Goal: Information Seeking & Learning: Learn about a topic

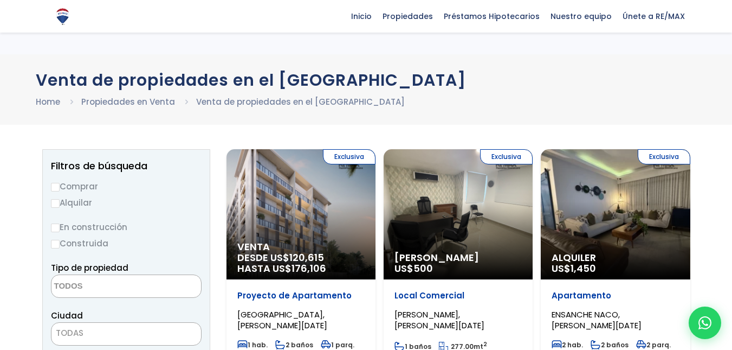
select select
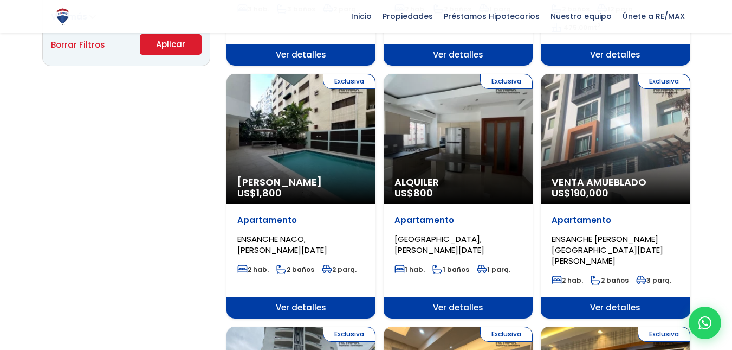
scroll to position [821, 0]
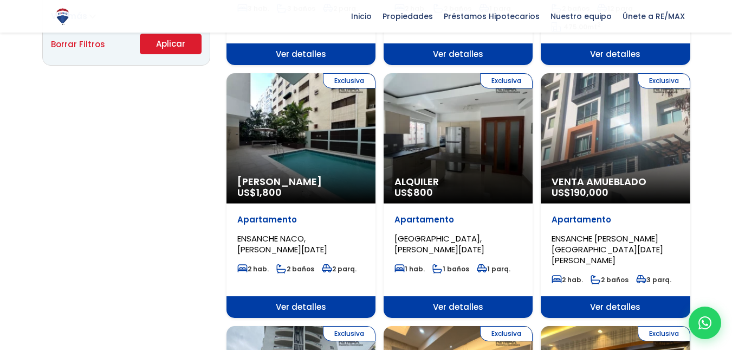
click at [603, 296] on span "Ver detalles" at bounding box center [615, 307] width 149 height 22
click at [617, 300] on span "Ver detalles" at bounding box center [615, 307] width 149 height 22
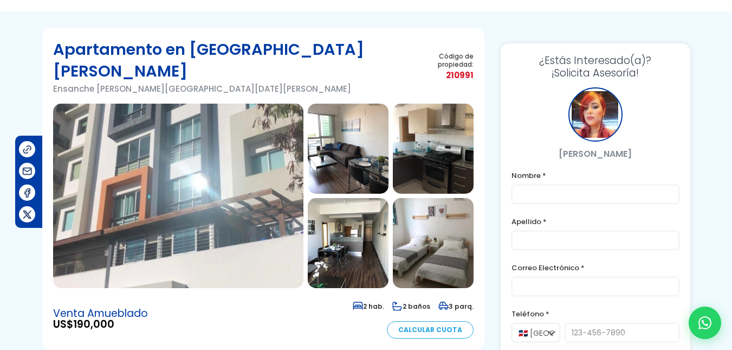
scroll to position [44, 0]
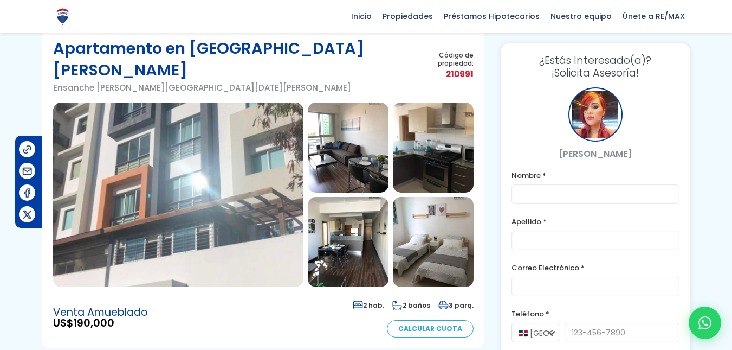
click at [340, 131] on img at bounding box center [348, 147] width 81 height 90
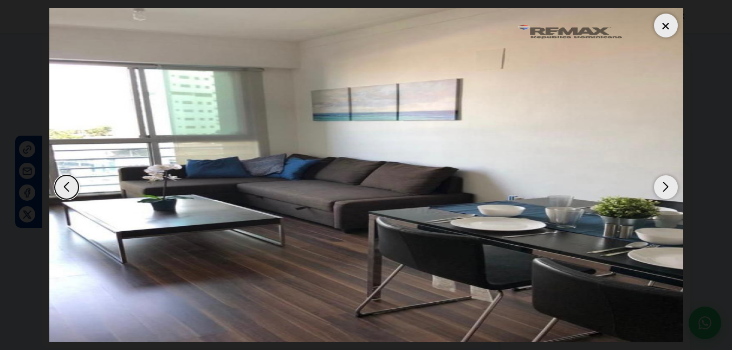
click at [667, 196] on div "Next slide" at bounding box center [666, 187] width 24 height 24
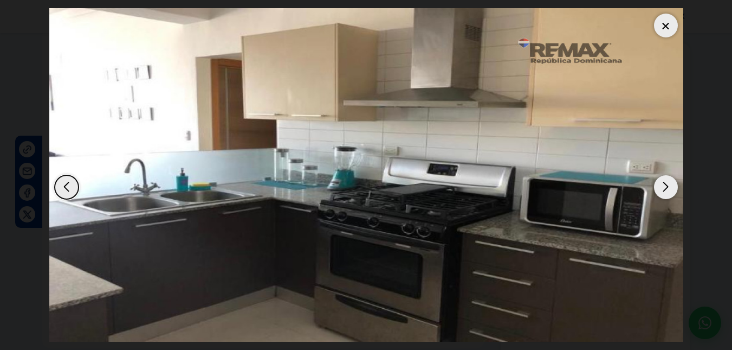
click at [667, 196] on div "Next slide" at bounding box center [666, 187] width 24 height 24
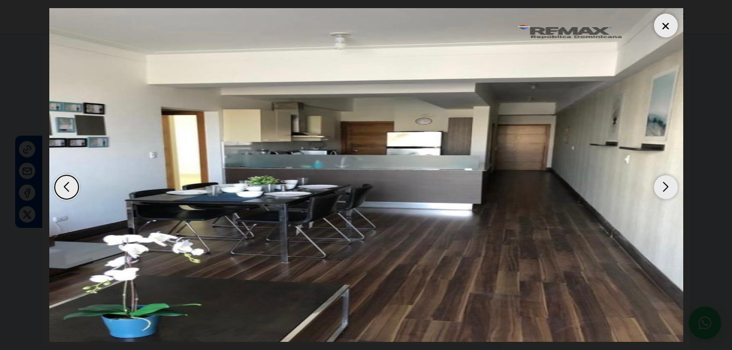
click at [667, 196] on div "Next slide" at bounding box center [666, 187] width 24 height 24
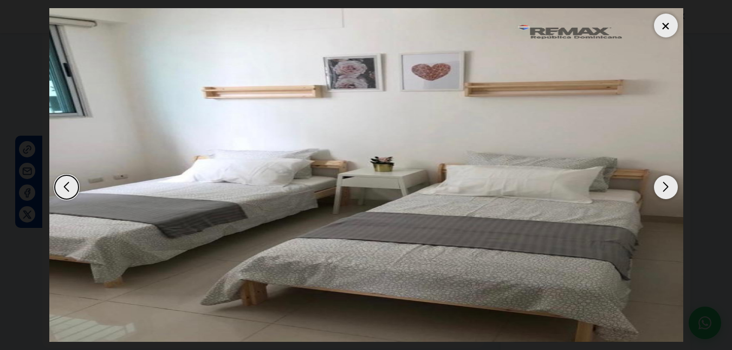
click at [667, 196] on div "Next slide" at bounding box center [666, 187] width 24 height 24
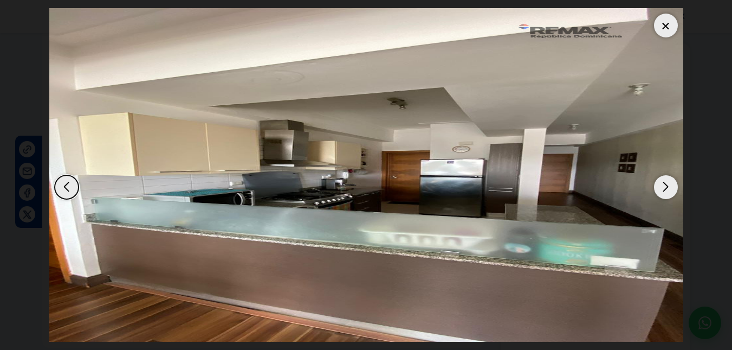
click at [667, 31] on div at bounding box center [666, 26] width 24 height 24
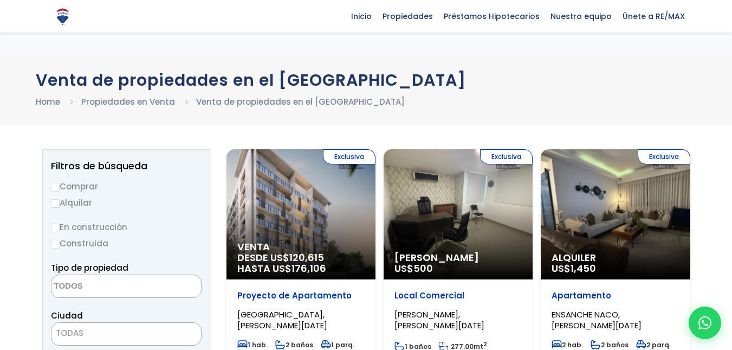
select select
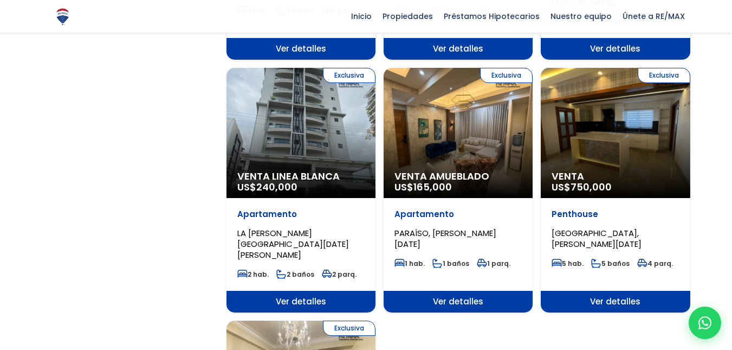
scroll to position [1080, 0]
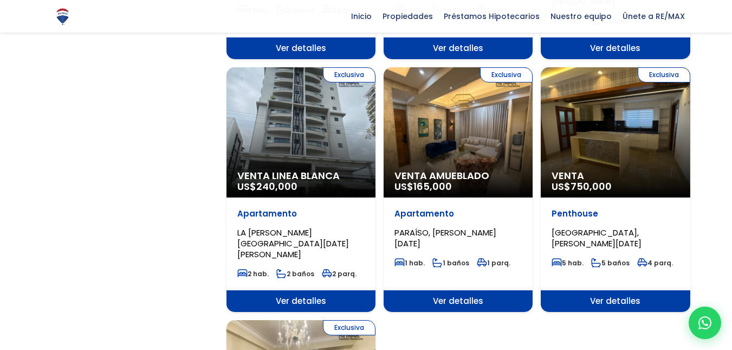
click at [317, 290] on span "Ver detalles" at bounding box center [301, 301] width 149 height 22
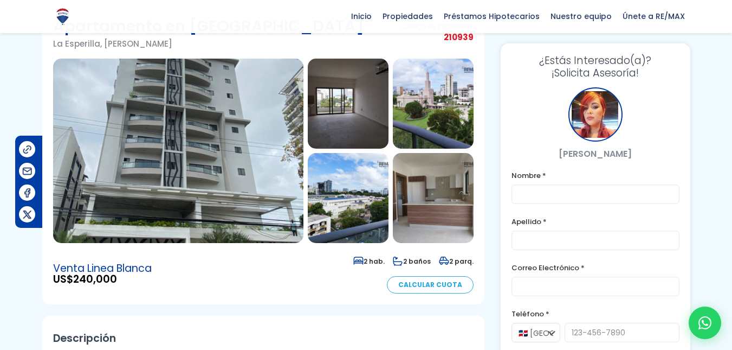
scroll to position [67, 0]
click at [340, 109] on img at bounding box center [348, 103] width 81 height 90
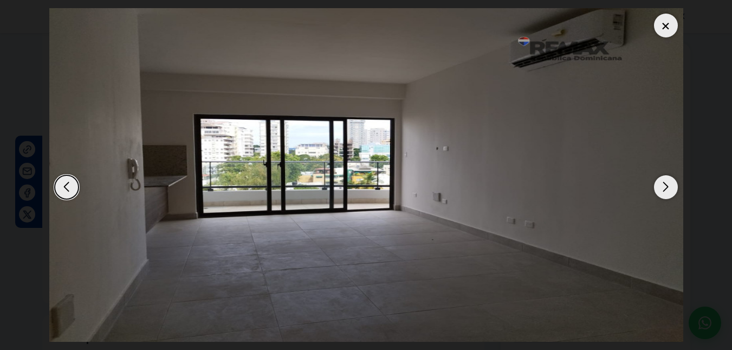
click at [674, 183] on div "Next slide" at bounding box center [666, 187] width 24 height 24
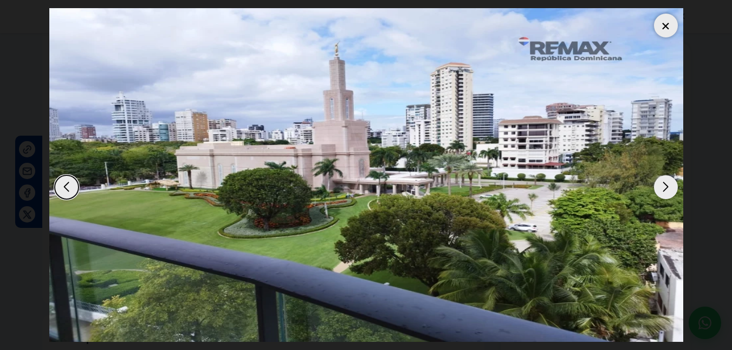
click at [665, 183] on div "Next slide" at bounding box center [666, 187] width 24 height 24
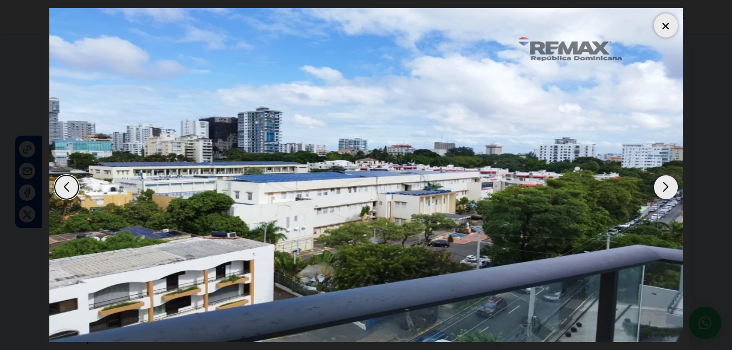
click at [665, 183] on div "Next slide" at bounding box center [666, 187] width 24 height 24
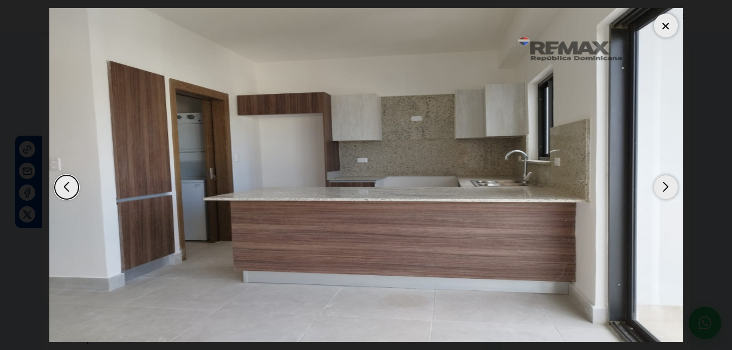
click at [665, 183] on div "Next slide" at bounding box center [666, 187] width 24 height 24
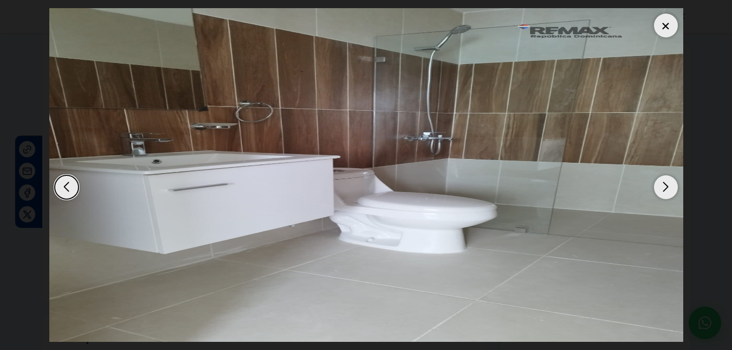
click at [665, 183] on div "Next slide" at bounding box center [666, 187] width 24 height 24
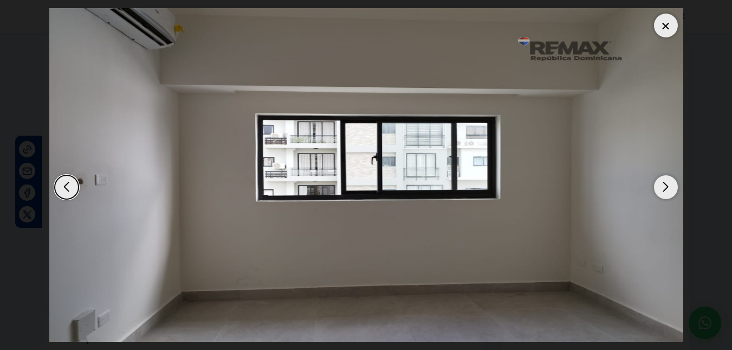
click at [665, 183] on div "Next slide" at bounding box center [666, 187] width 24 height 24
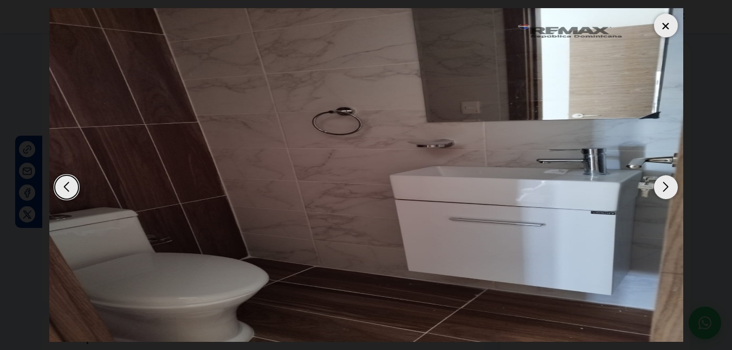
click at [665, 18] on div at bounding box center [666, 26] width 24 height 24
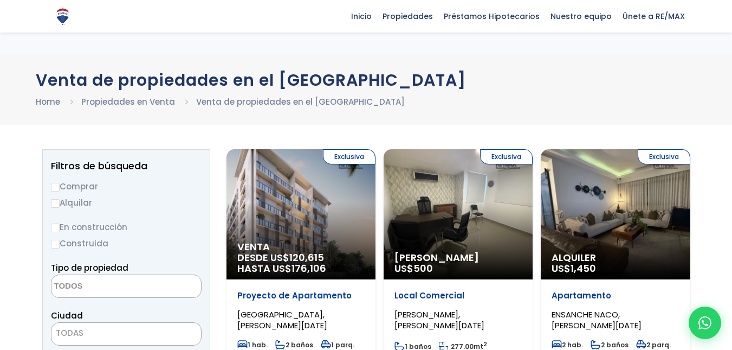
select select
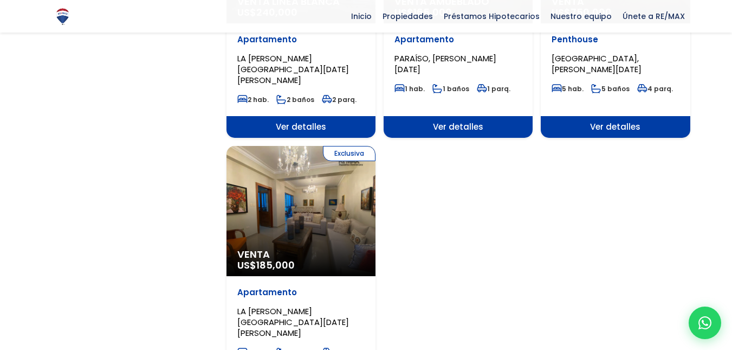
scroll to position [1255, 0]
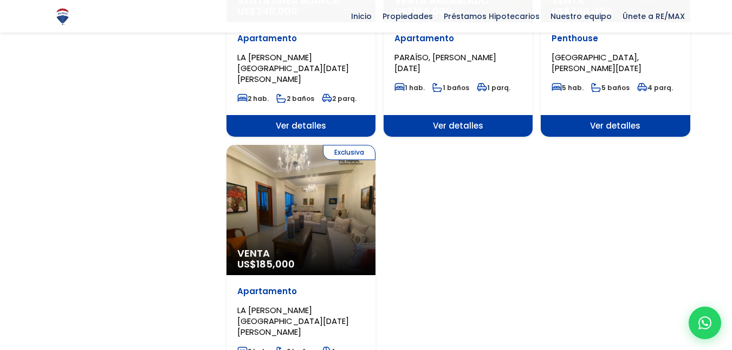
click at [311, 215] on div "Exclusiva Venta US$ 185,000" at bounding box center [301, 210] width 149 height 130
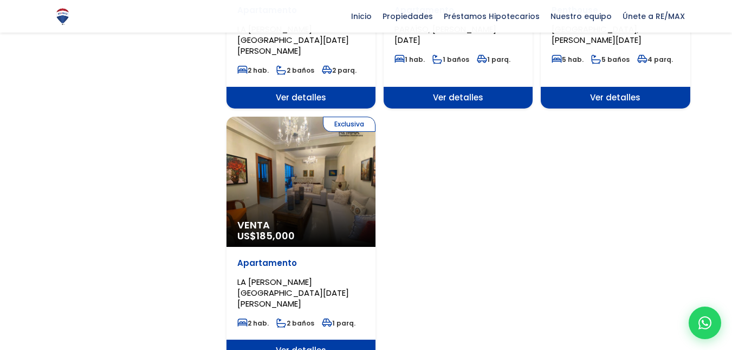
click at [313, 339] on span "Ver detalles" at bounding box center [301, 350] width 149 height 22
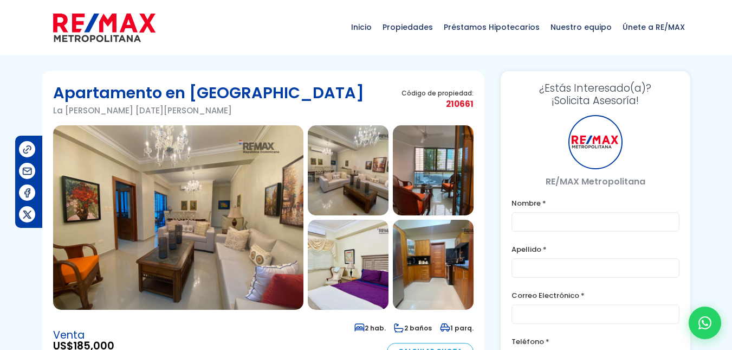
click at [239, 223] on img at bounding box center [178, 217] width 250 height 184
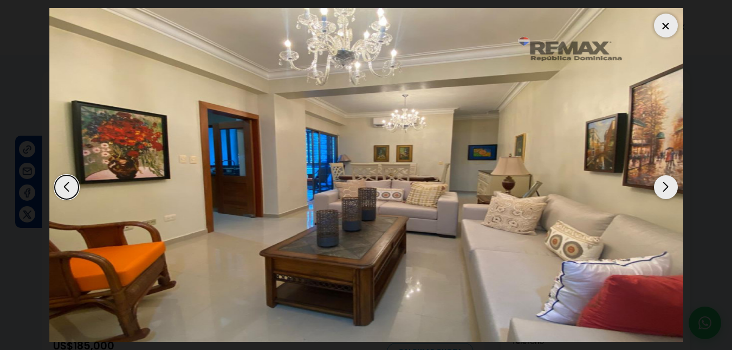
click at [669, 186] on div "Next slide" at bounding box center [666, 187] width 24 height 24
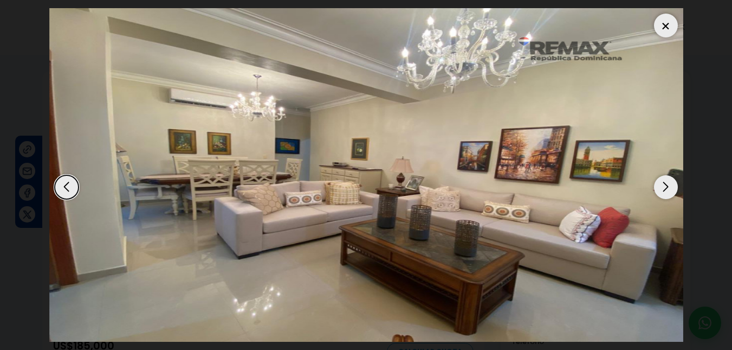
click at [669, 186] on div "Next slide" at bounding box center [666, 187] width 24 height 24
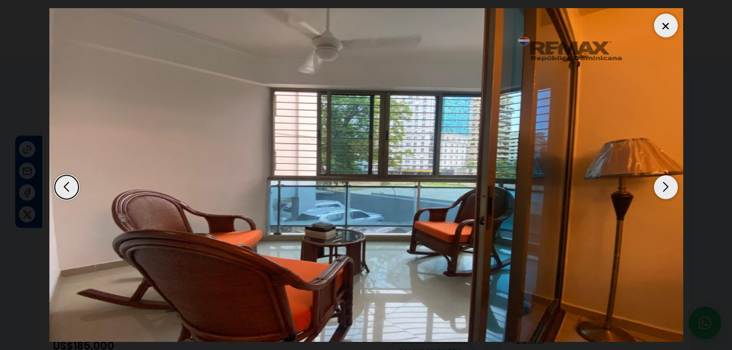
click at [669, 186] on div "Next slide" at bounding box center [666, 187] width 24 height 24
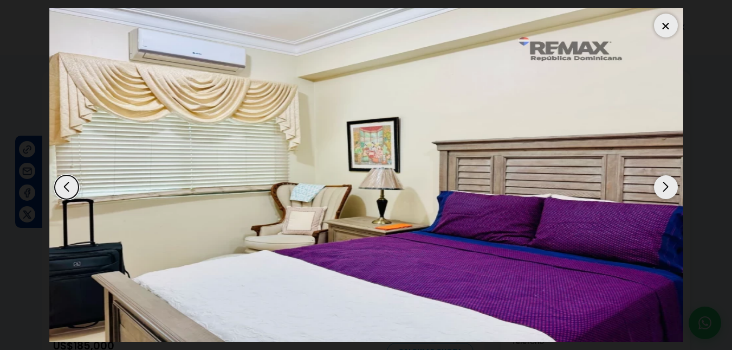
click at [669, 186] on div "Next slide" at bounding box center [666, 187] width 24 height 24
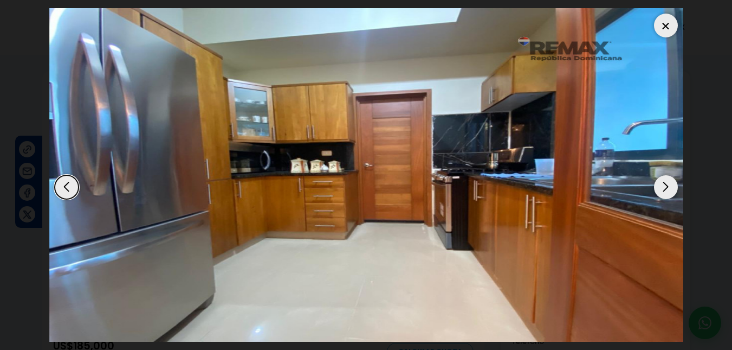
click at [669, 186] on div "Next slide" at bounding box center [666, 187] width 24 height 24
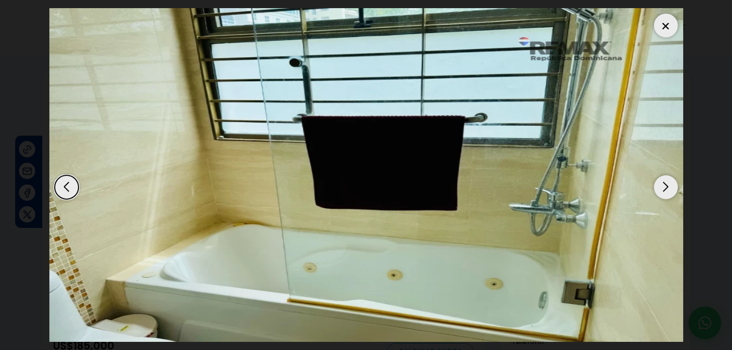
click at [669, 186] on div "Next slide" at bounding box center [666, 187] width 24 height 24
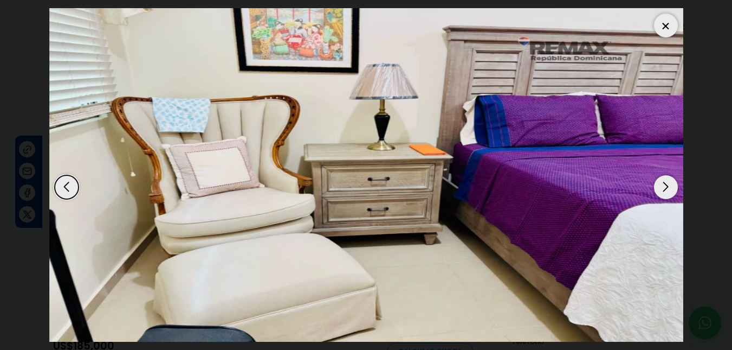
click at [669, 186] on div "Next slide" at bounding box center [666, 187] width 24 height 24
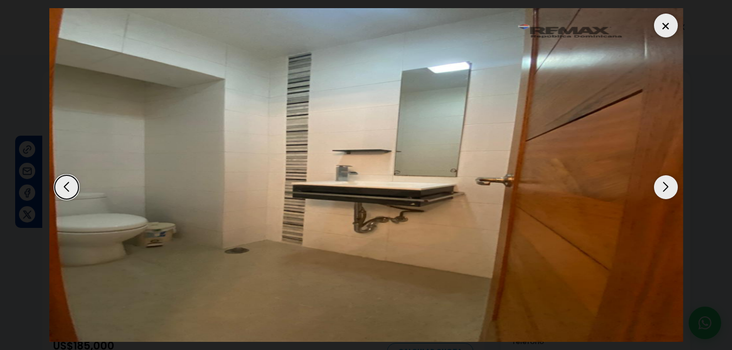
click at [673, 27] on div at bounding box center [666, 26] width 24 height 24
